Goal: Task Accomplishment & Management: Use online tool/utility

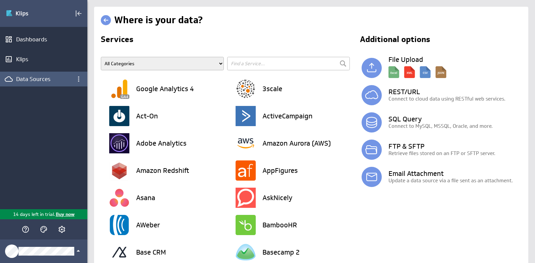
click at [45, 77] on div "Data Sources" at bounding box center [43, 78] width 55 height 7
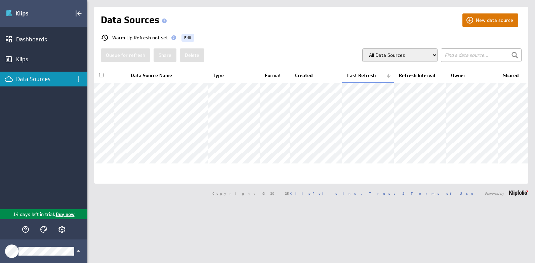
click at [479, 20] on button "New data source" at bounding box center [490, 19] width 56 height 13
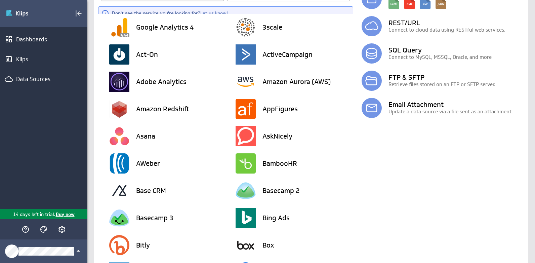
scroll to position [2, 0]
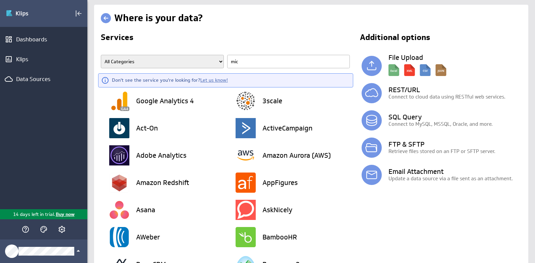
type input "micr"
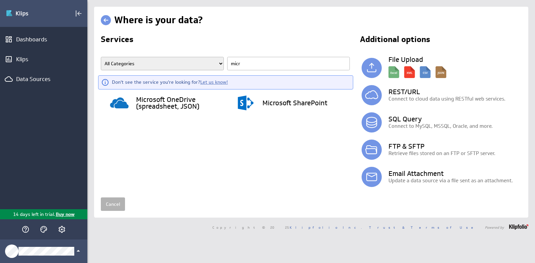
scroll to position [0, 0]
type input "m"
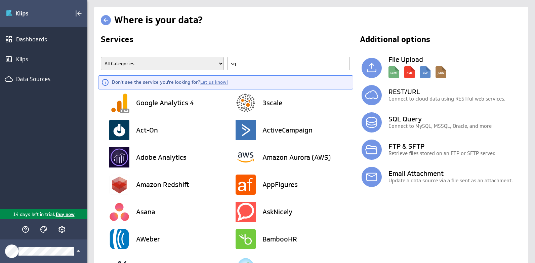
type input "sql"
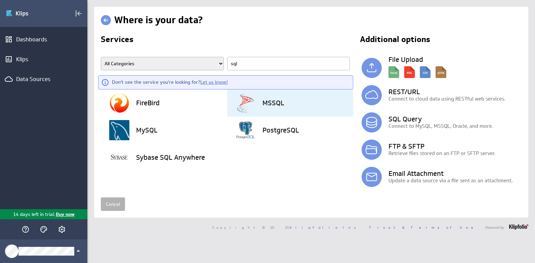
click at [261, 109] on div "MSSQL" at bounding box center [294, 102] width 118 height 27
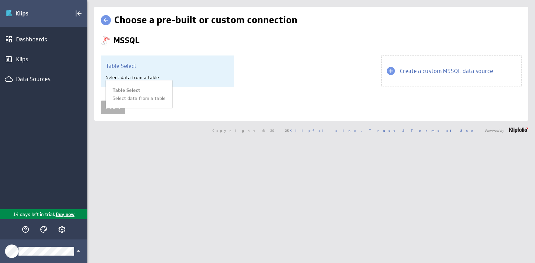
click at [198, 80] on div "Select data from a table" at bounding box center [167, 77] width 123 height 6
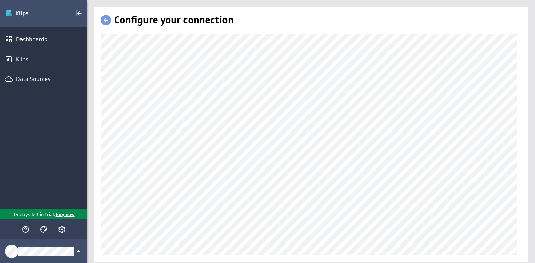
click at [38, 160] on div "(no message) Edit Dashboards Klips Data Sources 14 days left in trial. Buy now …" at bounding box center [267, 131] width 535 height 263
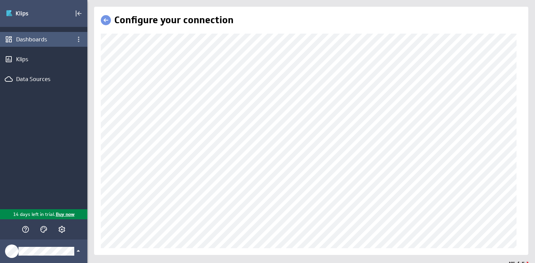
click at [39, 44] on div "Dashboards" at bounding box center [43, 39] width 87 height 15
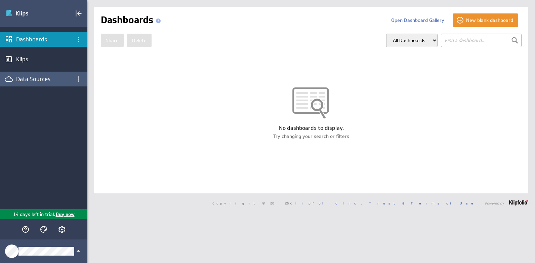
click at [37, 81] on div "Data Sources" at bounding box center [43, 78] width 55 height 7
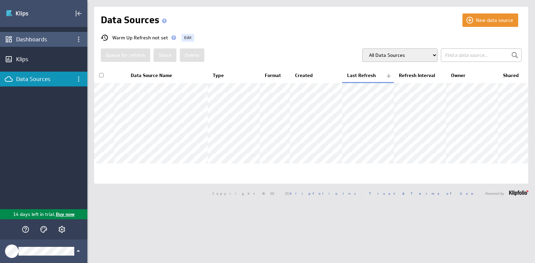
click at [47, 44] on div "Dashboards" at bounding box center [43, 39] width 87 height 15
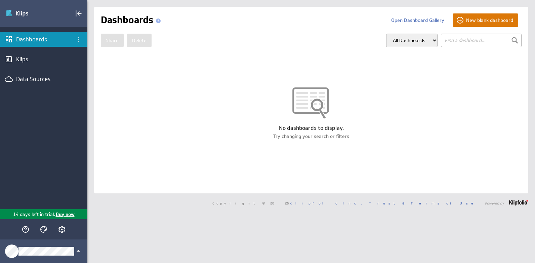
click at [455, 19] on button "New blank dashboard" at bounding box center [486, 19] width 66 height 13
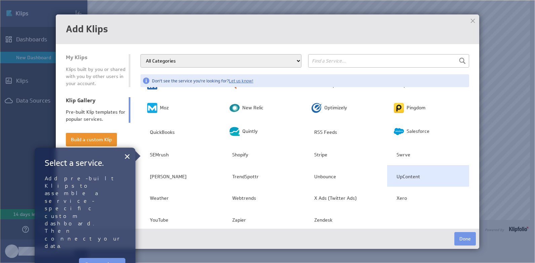
scroll to position [192, 0]
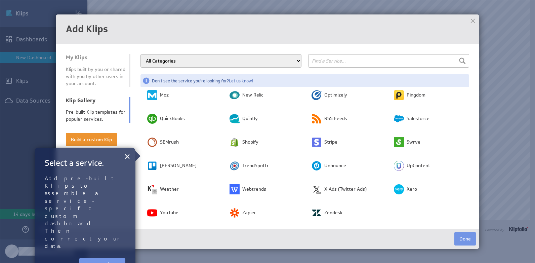
click at [491, 91] on img at bounding box center [267, 131] width 535 height 263
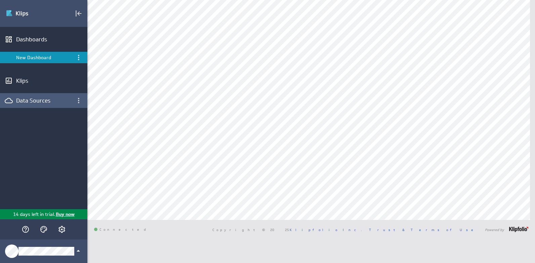
click at [48, 101] on div "Data Sources" at bounding box center [43, 100] width 55 height 7
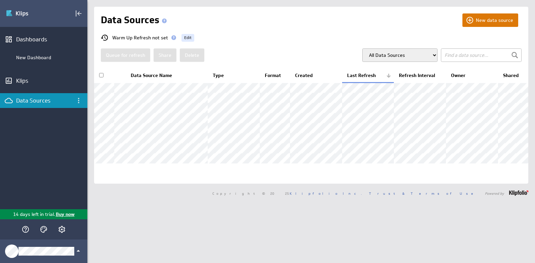
click at [482, 25] on button "New data source" at bounding box center [490, 19] width 56 height 13
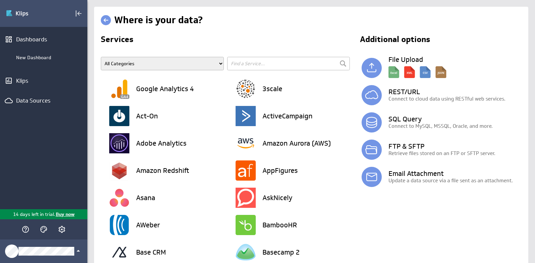
type input "m"
type input "sql"
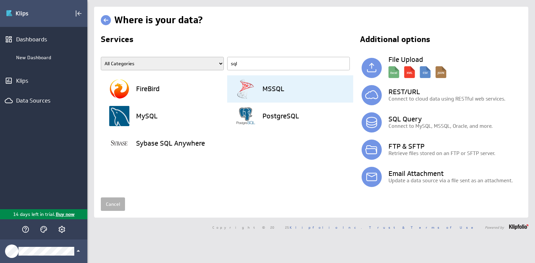
click at [262, 96] on div "MSSQL" at bounding box center [294, 88] width 118 height 27
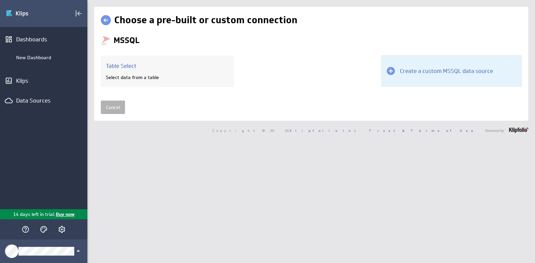
click at [392, 70] on div "Create a custom MSSQL data source" at bounding box center [451, 70] width 140 height 31
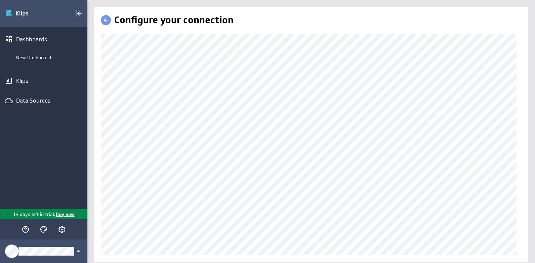
click at [54, 136] on div "(no message) Edit Dashboards New Dashboard Klips Data Sources 14 days left in t…" at bounding box center [267, 131] width 535 height 263
click at [78, 141] on div "(no message) Edit Dashboards New Dashboard Klips Data Sources 14 days left in t…" at bounding box center [267, 131] width 535 height 263
click at [96, 170] on div "Configure your connection" at bounding box center [311, 134] width 434 height 255
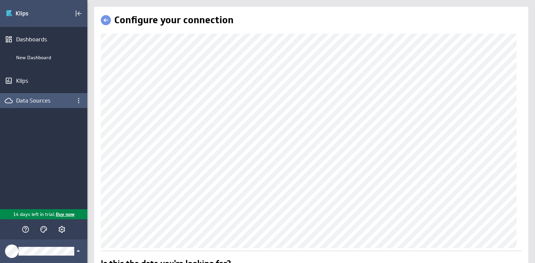
click at [41, 106] on div "Data Sources" at bounding box center [43, 100] width 87 height 15
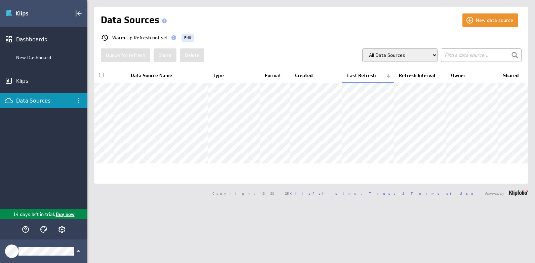
click at [393, 54] on select "All Data Sources My Data Sources All Modelled Data Sources My Modelled Data Sou…" at bounding box center [399, 54] width 75 height 13
select select "my"
click at [362, 48] on select "All Data Sources My Data Sources All Modelled Data Sources My Modelled Data Sou…" at bounding box center [399, 54] width 75 height 13
click at [101, 76] on input "checkbox" at bounding box center [101, 75] width 4 height 4
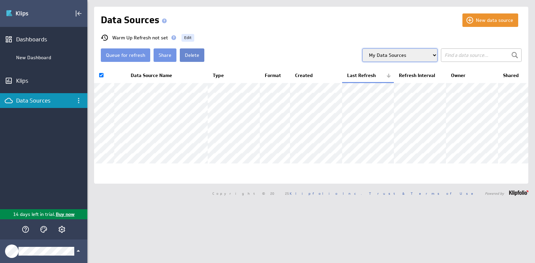
click at [195, 56] on button "Delete" at bounding box center [192, 54] width 25 height 13
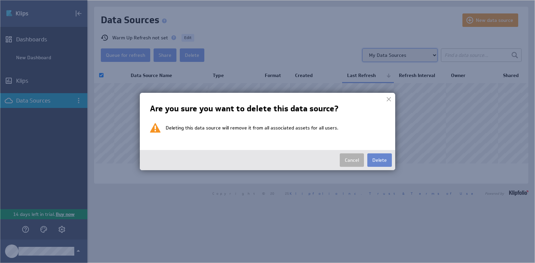
click at [374, 157] on button "Delete" at bounding box center [379, 159] width 25 height 13
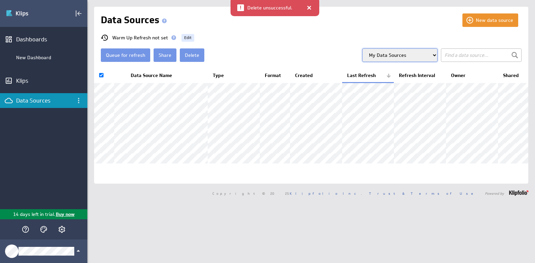
click at [306, 10] on div at bounding box center [309, 7] width 7 height 7
click at [102, 73] on input "checkbox" at bounding box center [101, 75] width 4 height 4
checkbox input "false"
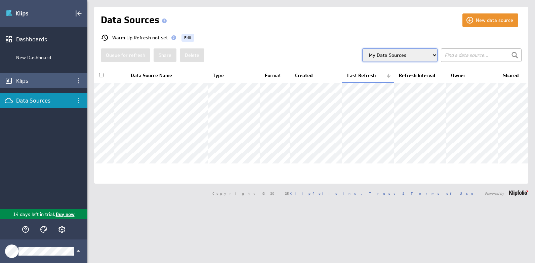
click at [65, 79] on div "Klips" at bounding box center [43, 80] width 55 height 7
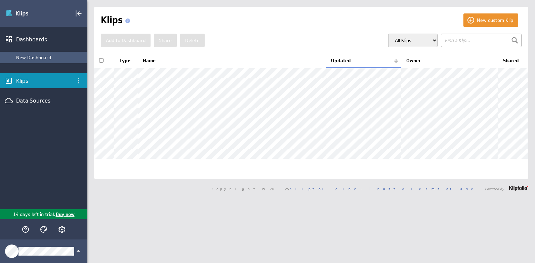
click at [52, 57] on div "New Dashboard" at bounding box center [50, 57] width 68 height 6
click at [56, 58] on div "New Dashboard" at bounding box center [50, 57] width 68 height 6
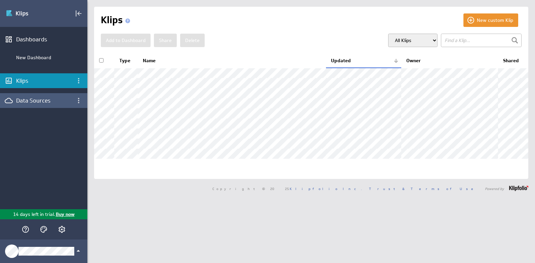
click at [40, 95] on div "Data Sources" at bounding box center [43, 100] width 87 height 15
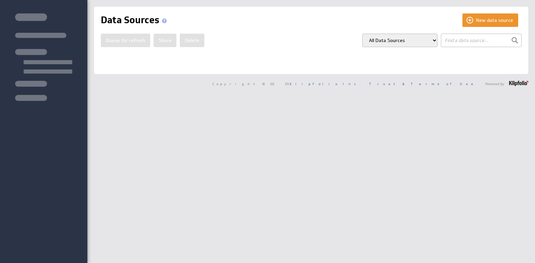
select select "my"
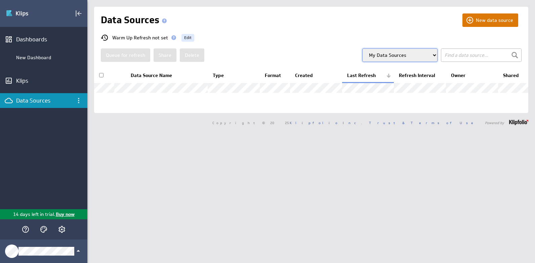
click at [472, 25] on button "New data source" at bounding box center [490, 19] width 56 height 13
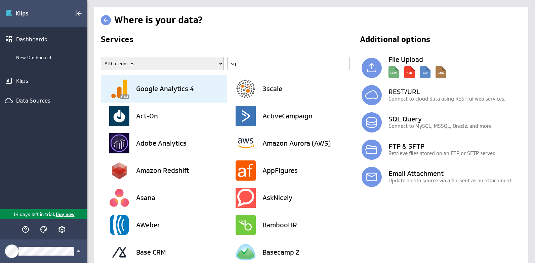
type input "sql"
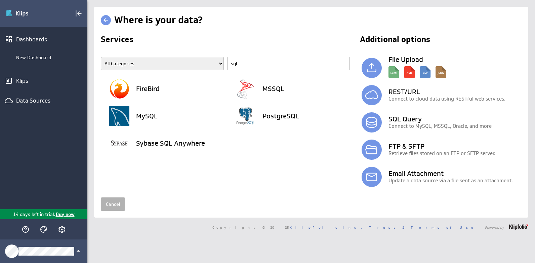
click at [295, 215] on div "Where is your data? Services All Categories Advertising Cloud Storage Customer …" at bounding box center [311, 112] width 434 height 211
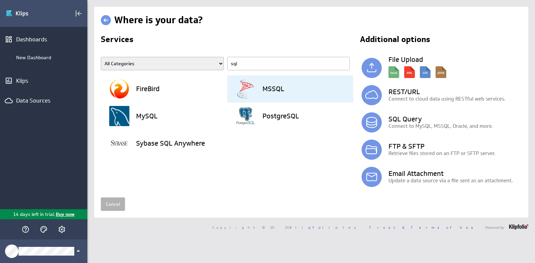
click at [282, 94] on div "MSSQL" at bounding box center [294, 88] width 118 height 27
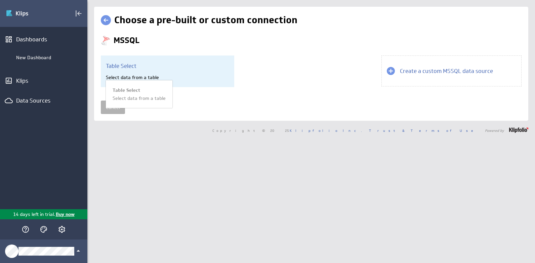
click at [159, 67] on h3 "Table Select" at bounding box center [167, 65] width 123 height 7
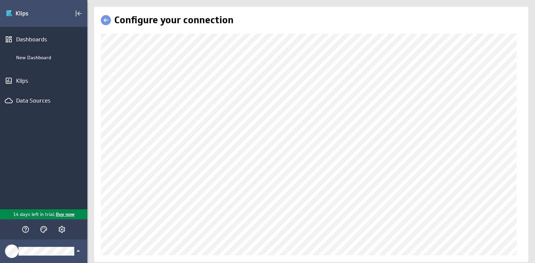
click at [32, 124] on div "(no message) Edit Dashboards New Dashboard Klips Data Sources 14 days left in t…" at bounding box center [267, 131] width 535 height 263
click at [40, 143] on div "(no message) Edit Dashboards New Dashboard Klips Data Sources 14 days left in t…" at bounding box center [267, 131] width 535 height 263
click at [77, 157] on div "(no message) Edit Dashboards New Dashboard Klips Data Sources 14 days left in t…" at bounding box center [267, 131] width 535 height 263
click at [145, 248] on div "Configure your connection" at bounding box center [311, 134] width 434 height 255
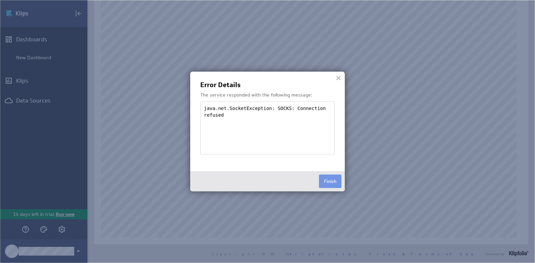
click at [339, 78] on div at bounding box center [338, 78] width 10 height 10
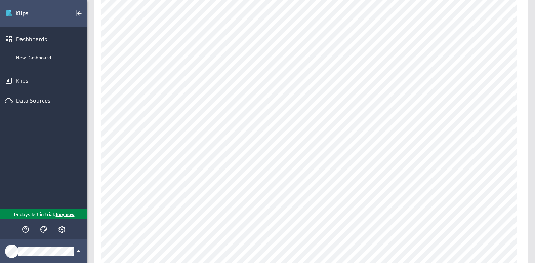
scroll to position [111, 0]
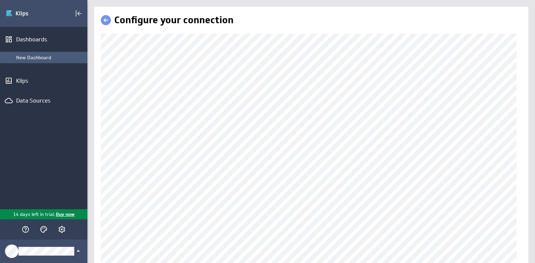
click at [59, 52] on div "New Dashboard" at bounding box center [43, 57] width 87 height 11
